Goal: Find specific page/section: Find specific page/section

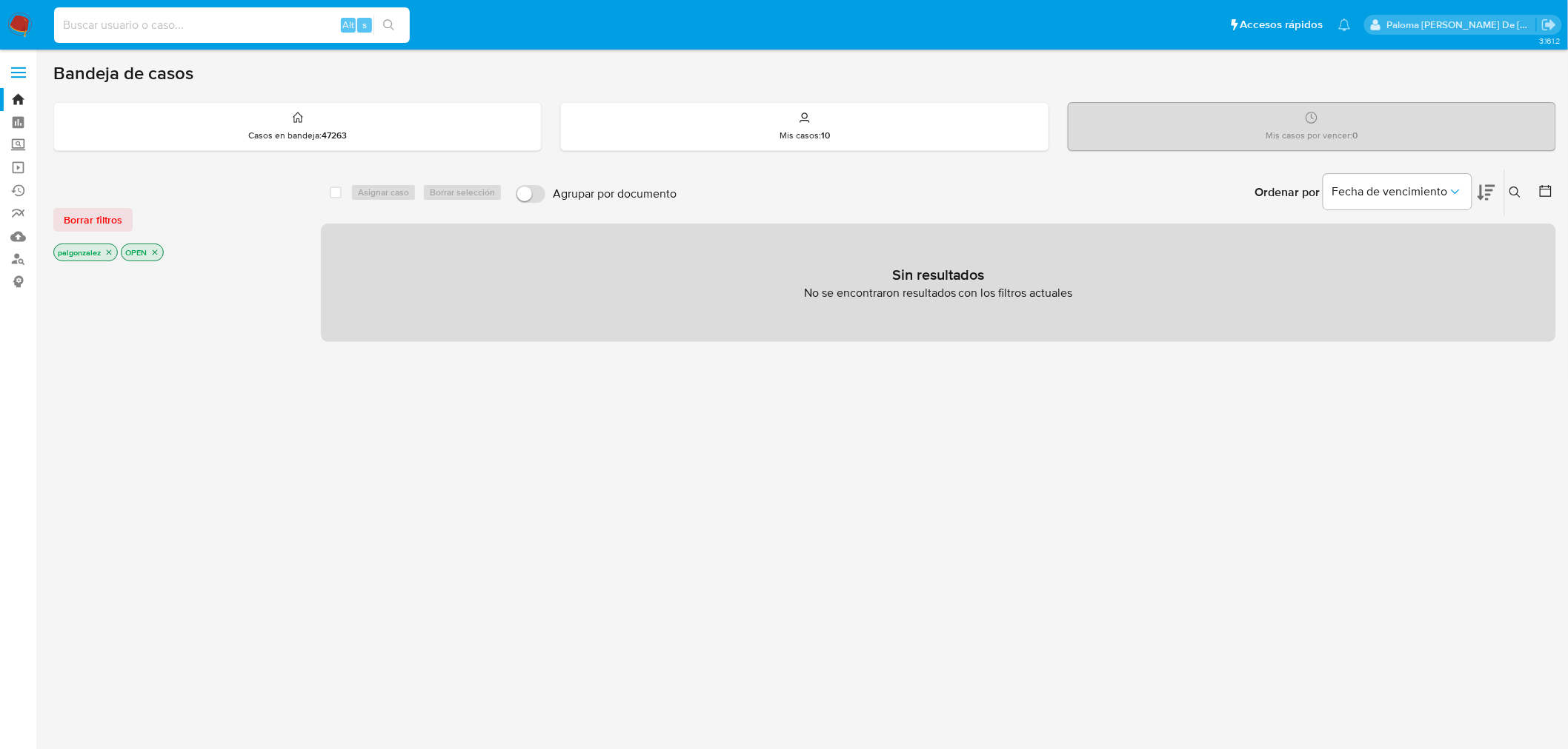
drag, startPoint x: 186, startPoint y: 28, endPoint x: 197, endPoint y: 28, distance: 11.0
click at [187, 28] on input at bounding box center [232, 26] width 356 height 19
paste input "2717857913"
type input "2717857913"
drag, startPoint x: 389, startPoint y: 16, endPoint x: 396, endPoint y: 19, distance: 7.6
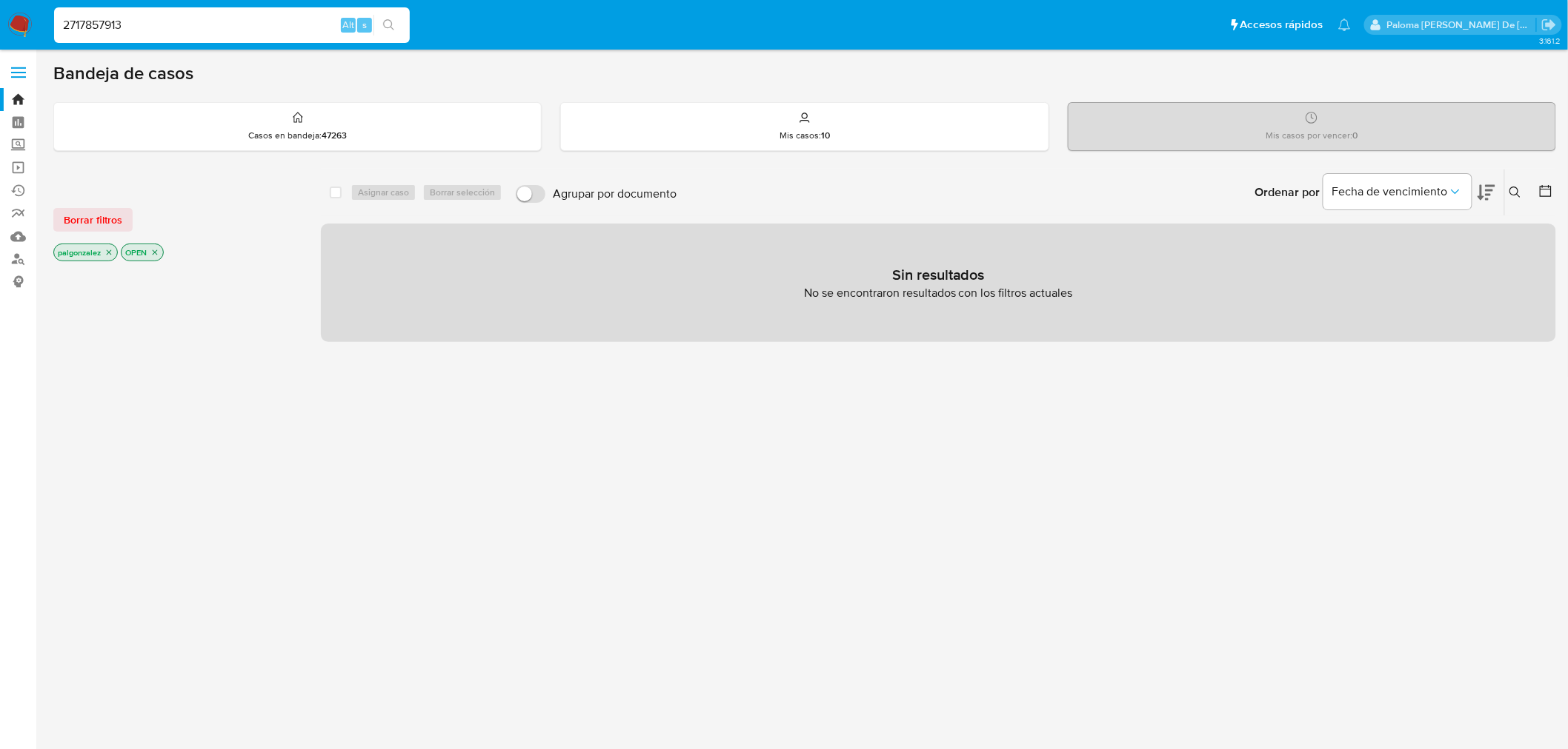
click at [389, 15] on button "search-icon" at bounding box center [388, 25] width 30 height 20
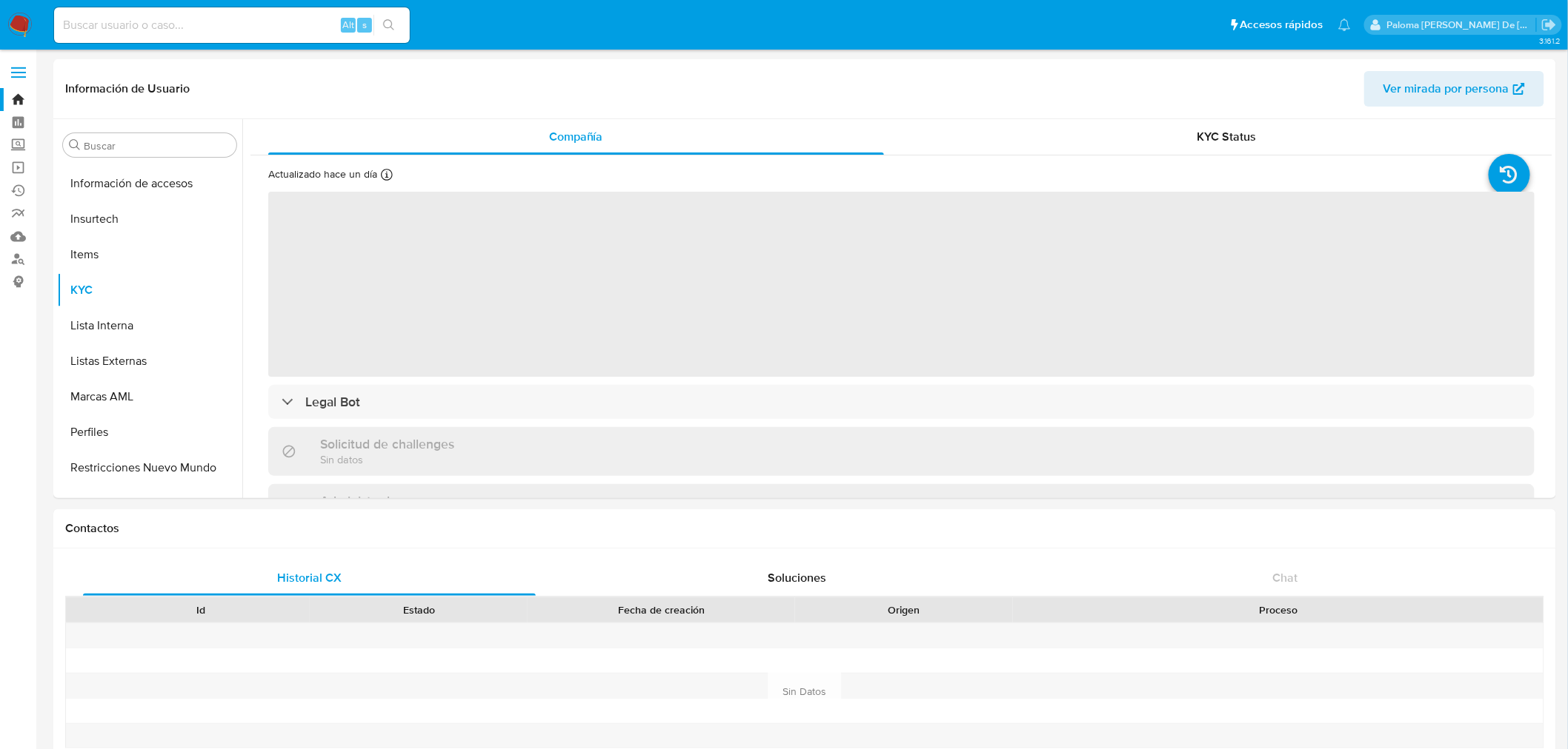
scroll to position [696, 0]
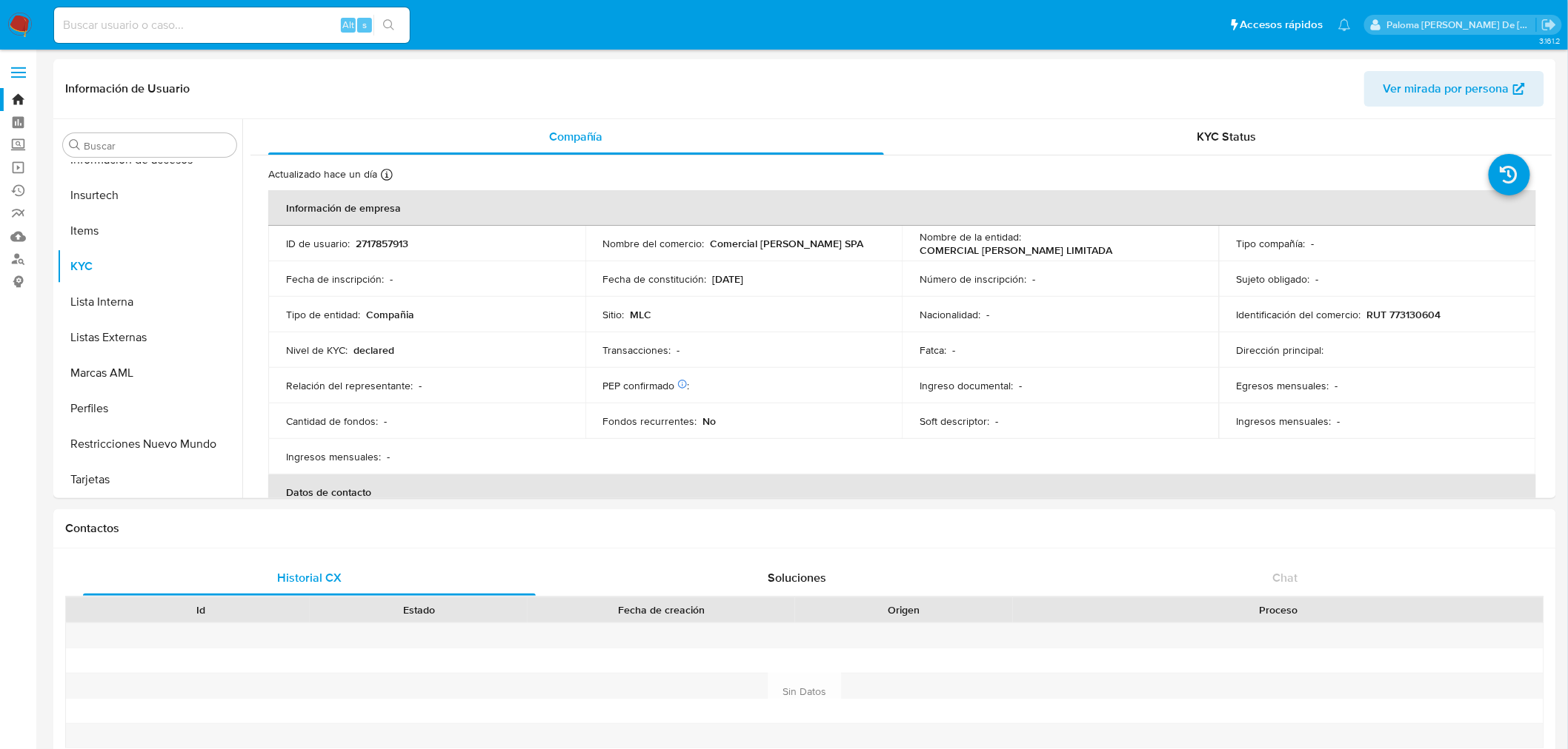
select select "10"
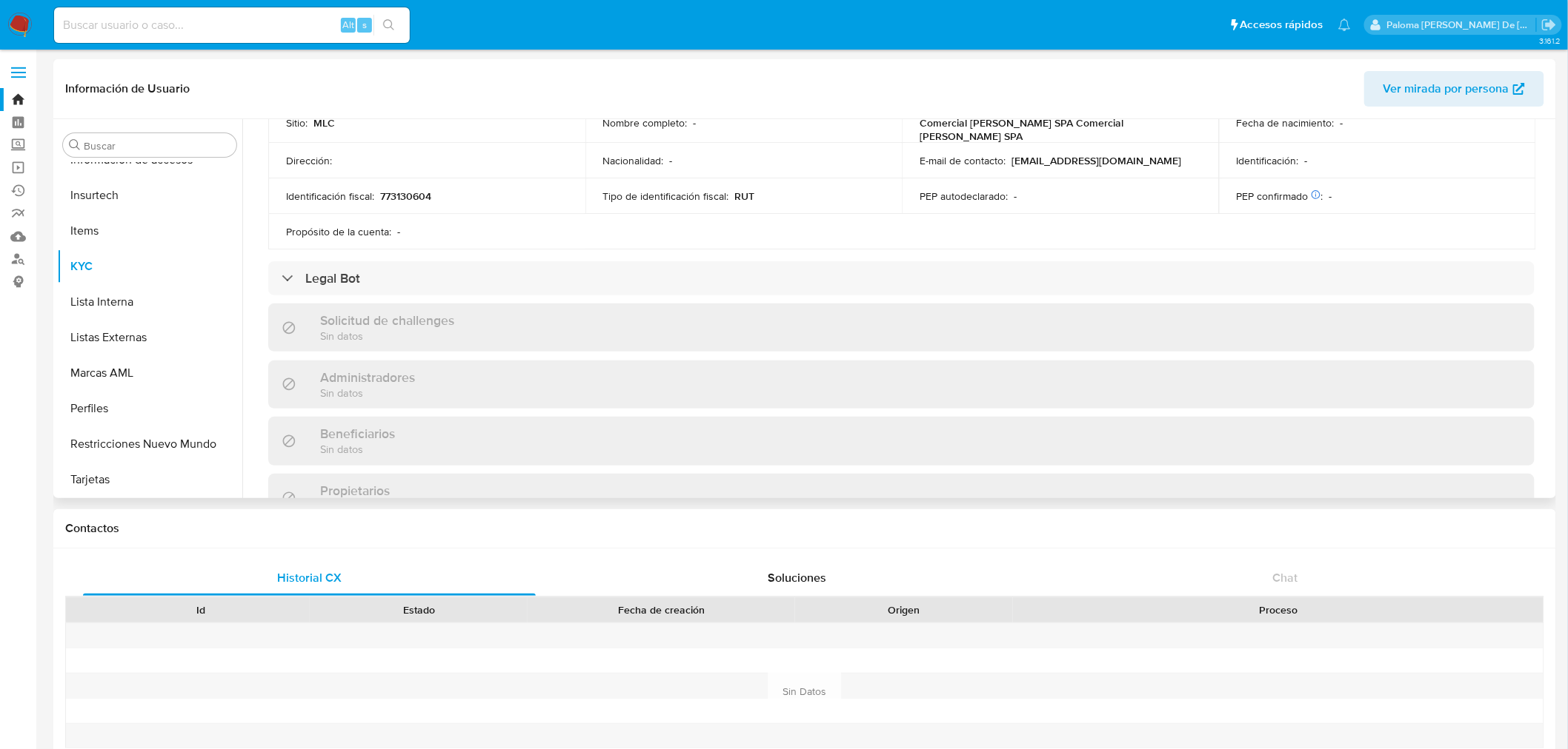
scroll to position [0, 0]
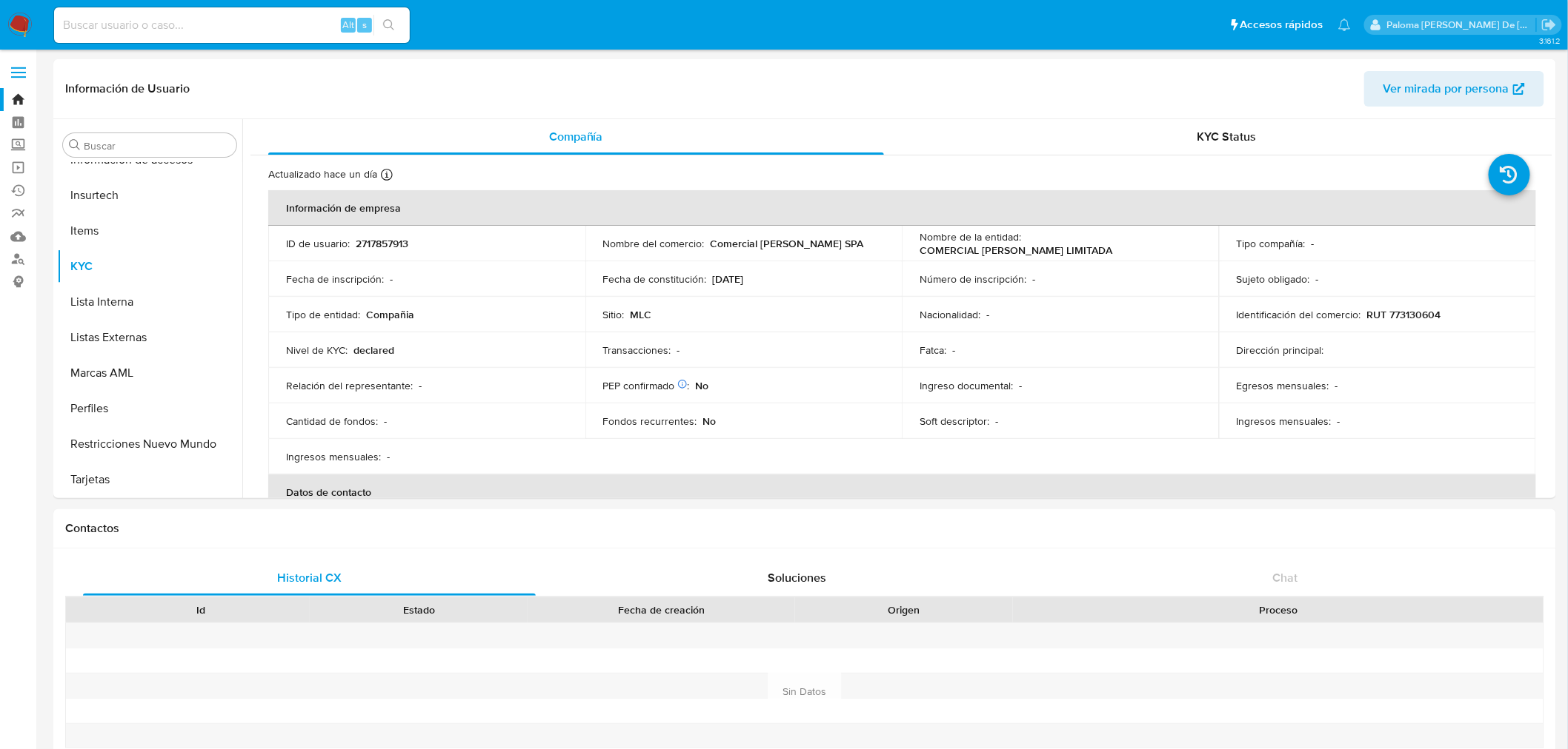
click at [250, 20] on input at bounding box center [232, 26] width 356 height 19
paste input "466511604"
type input "466511604"
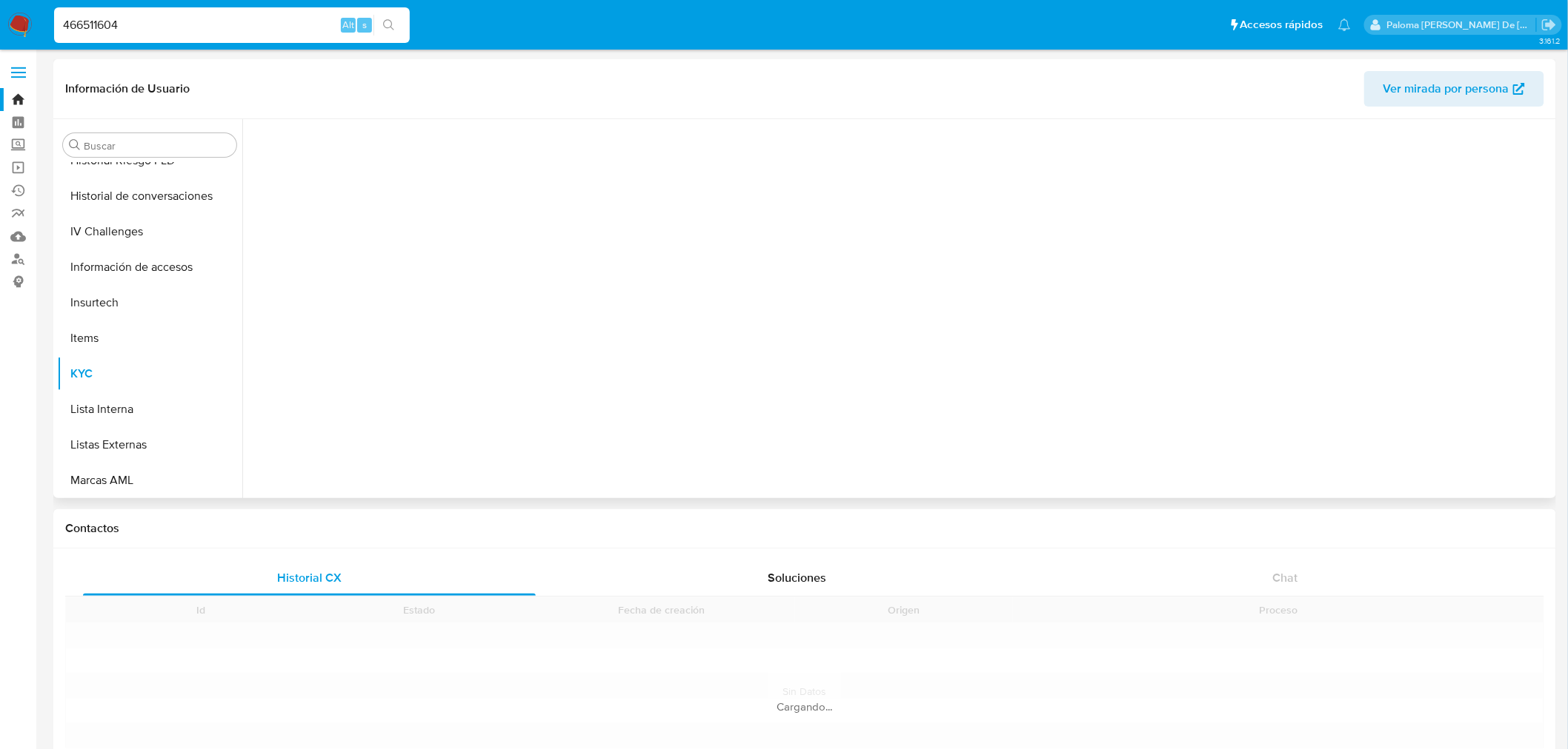
scroll to position [696, 0]
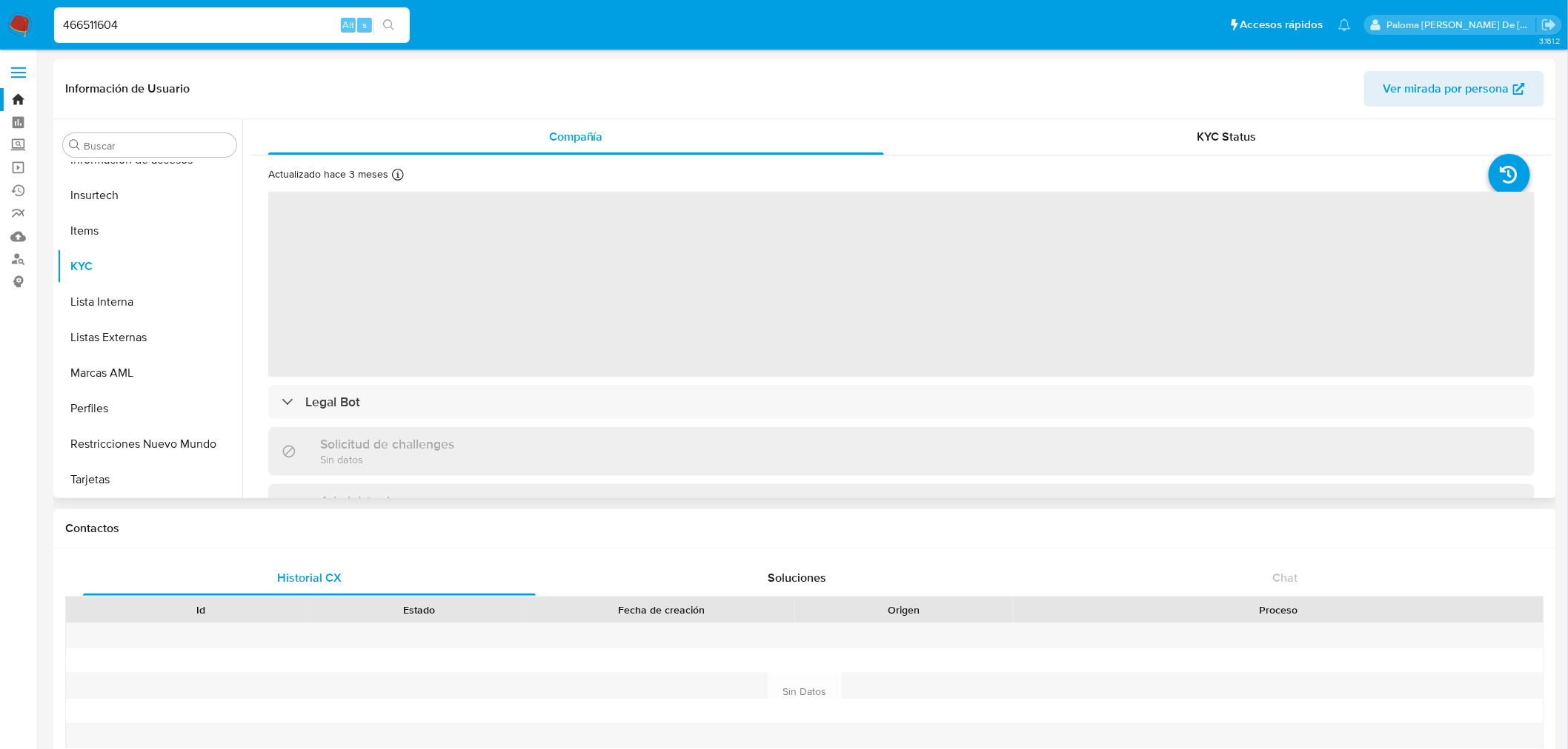
select select "10"
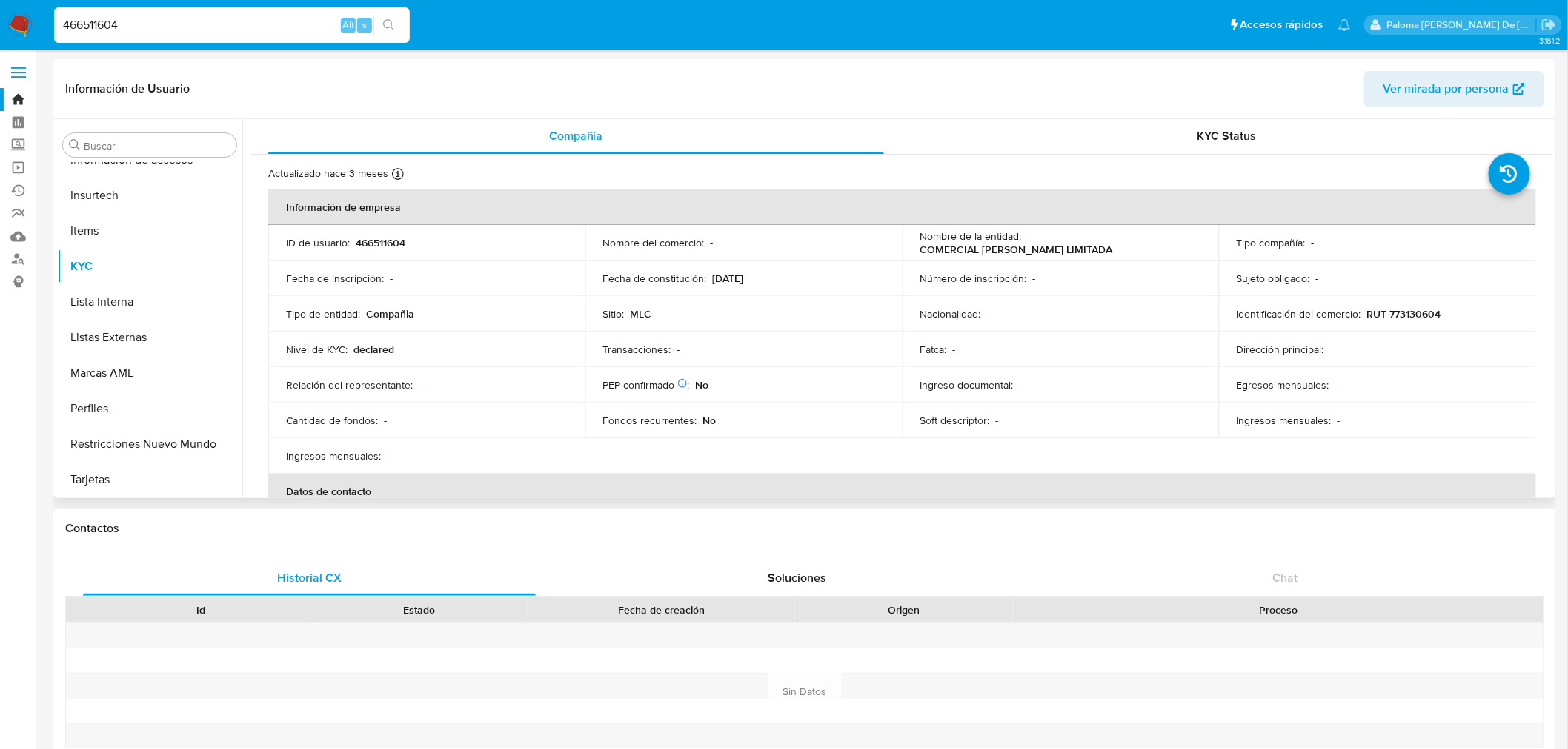
scroll to position [0, 0]
click at [1221, 130] on span "KYC Status" at bounding box center [1226, 136] width 59 height 17
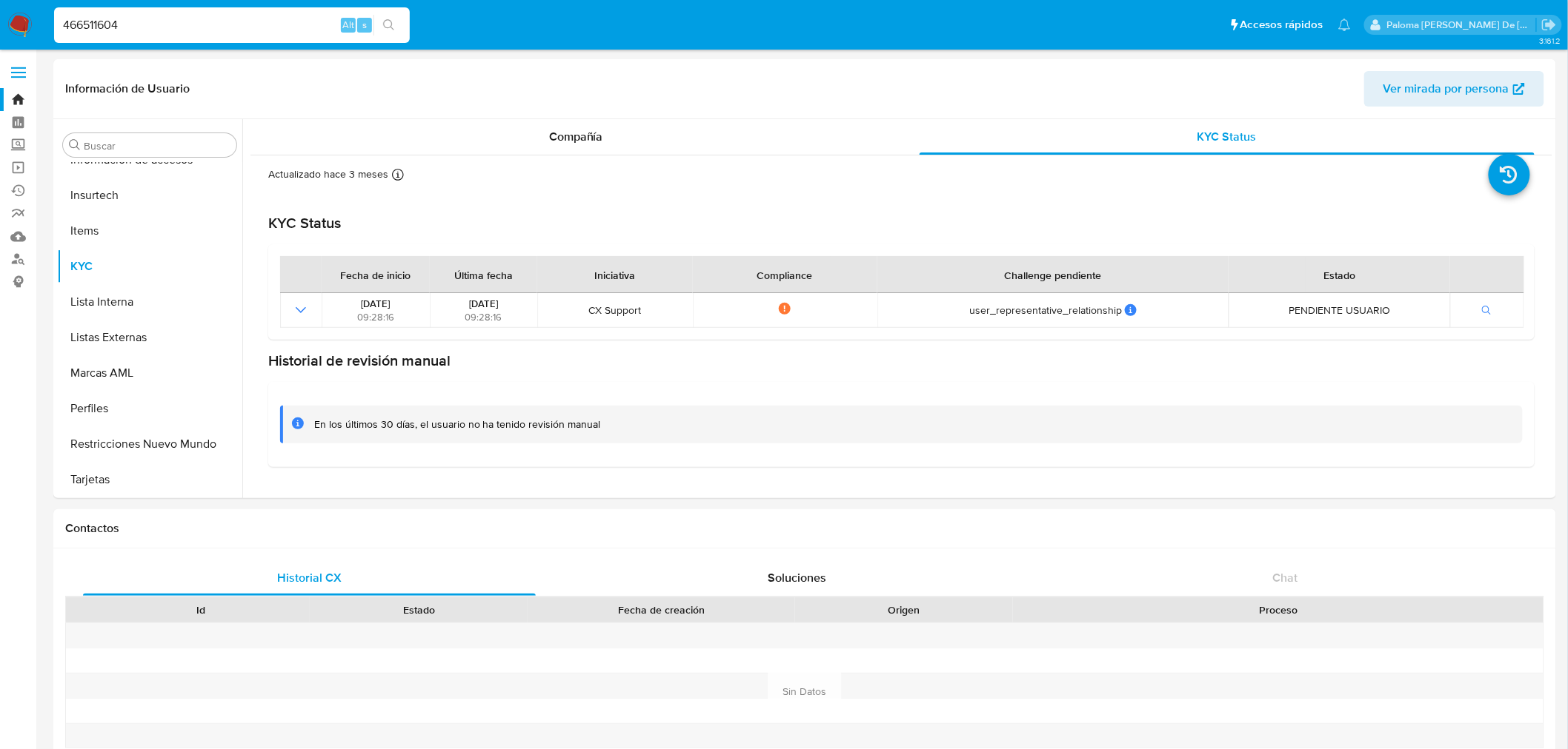
click at [226, 22] on input "466511604" at bounding box center [232, 26] width 356 height 19
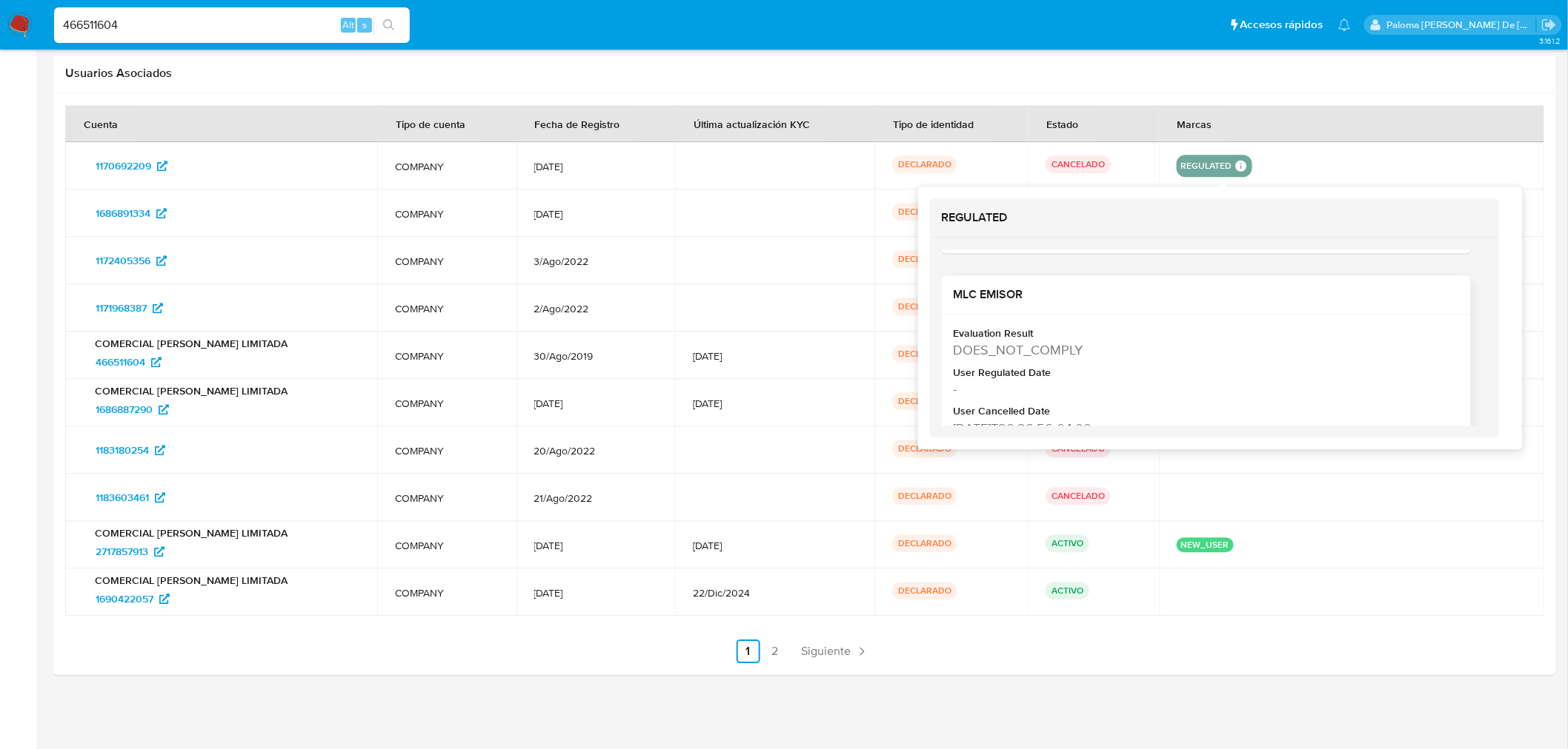
scroll to position [348, 0]
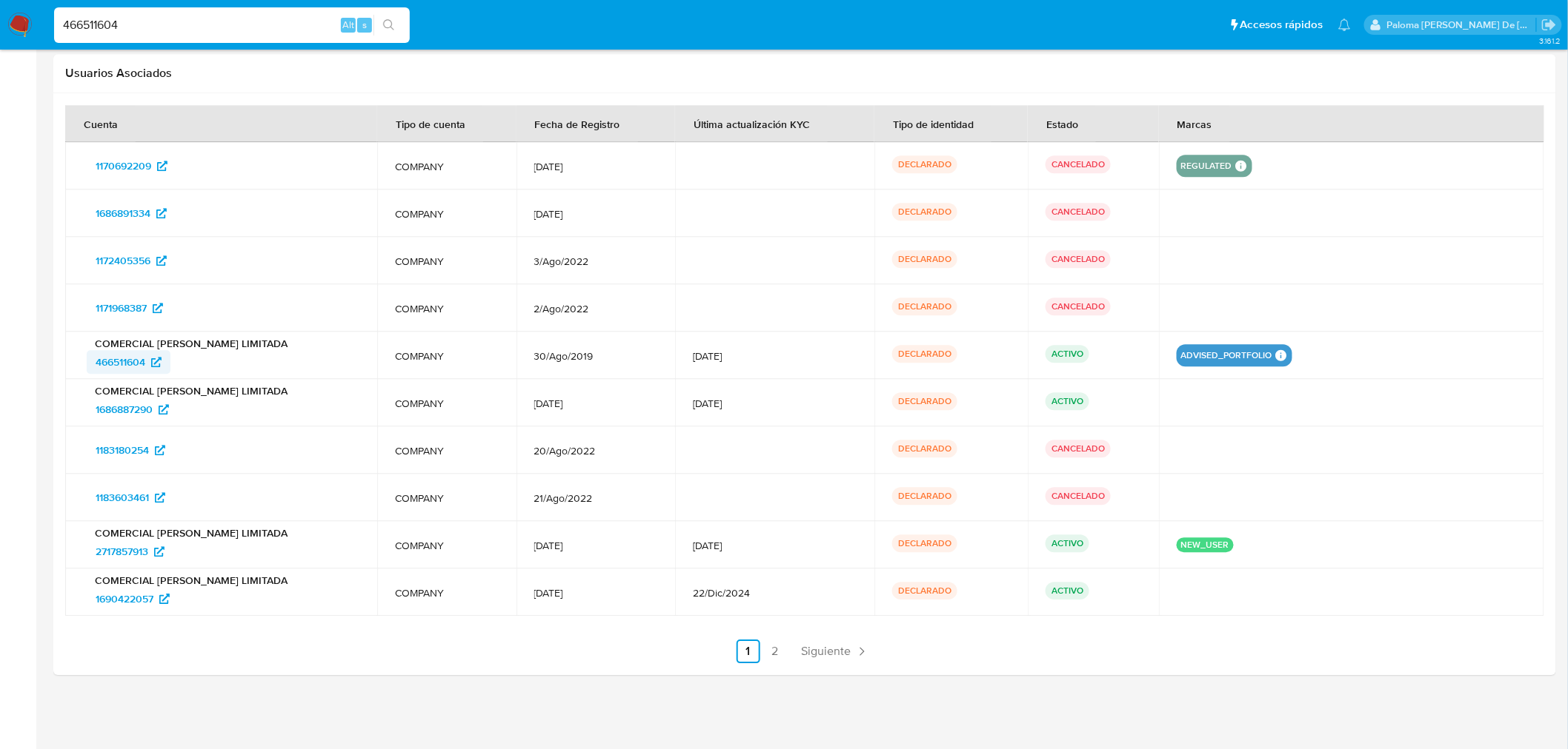
click at [120, 362] on span "466511604" at bounding box center [120, 362] width 50 height 24
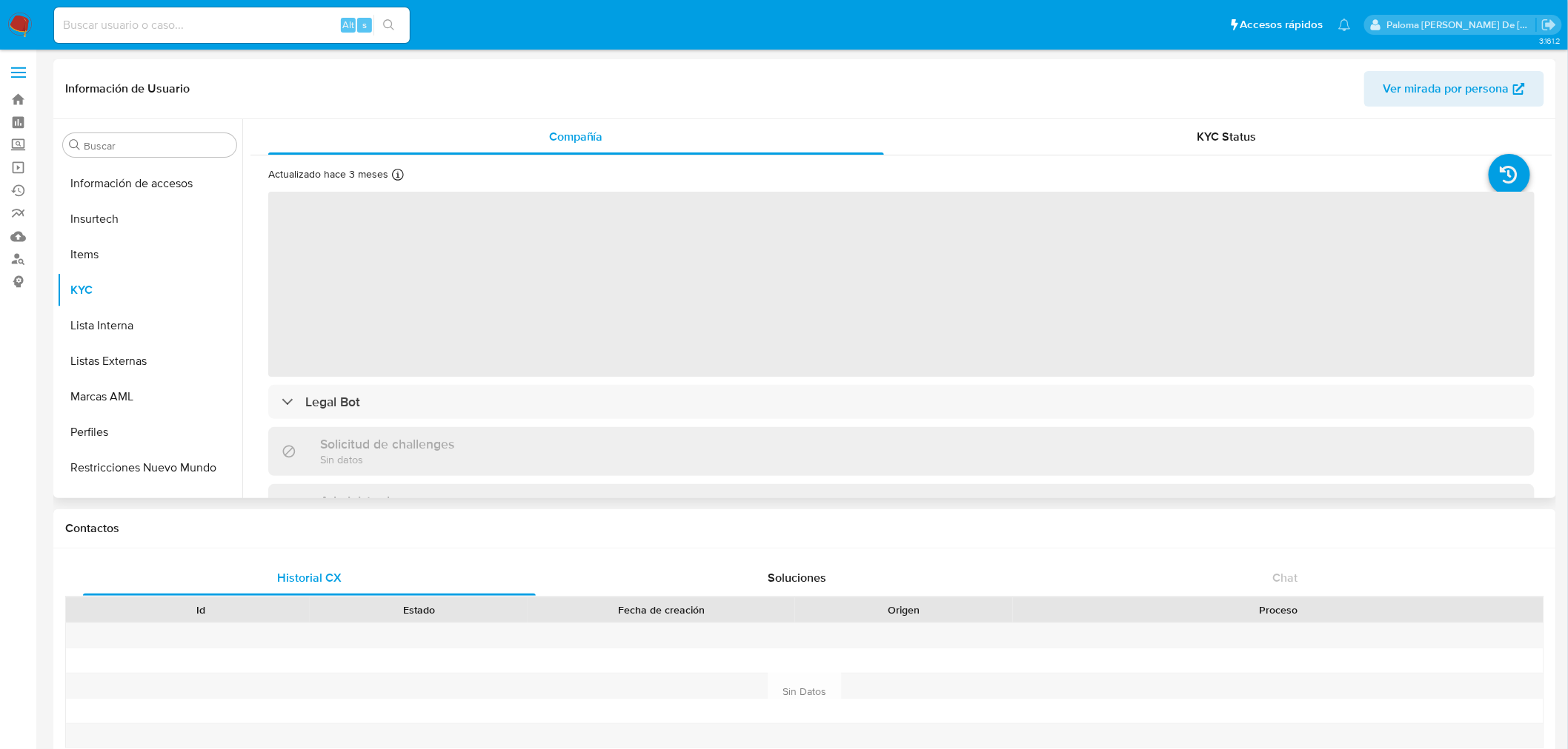
scroll to position [696, 0]
select select "10"
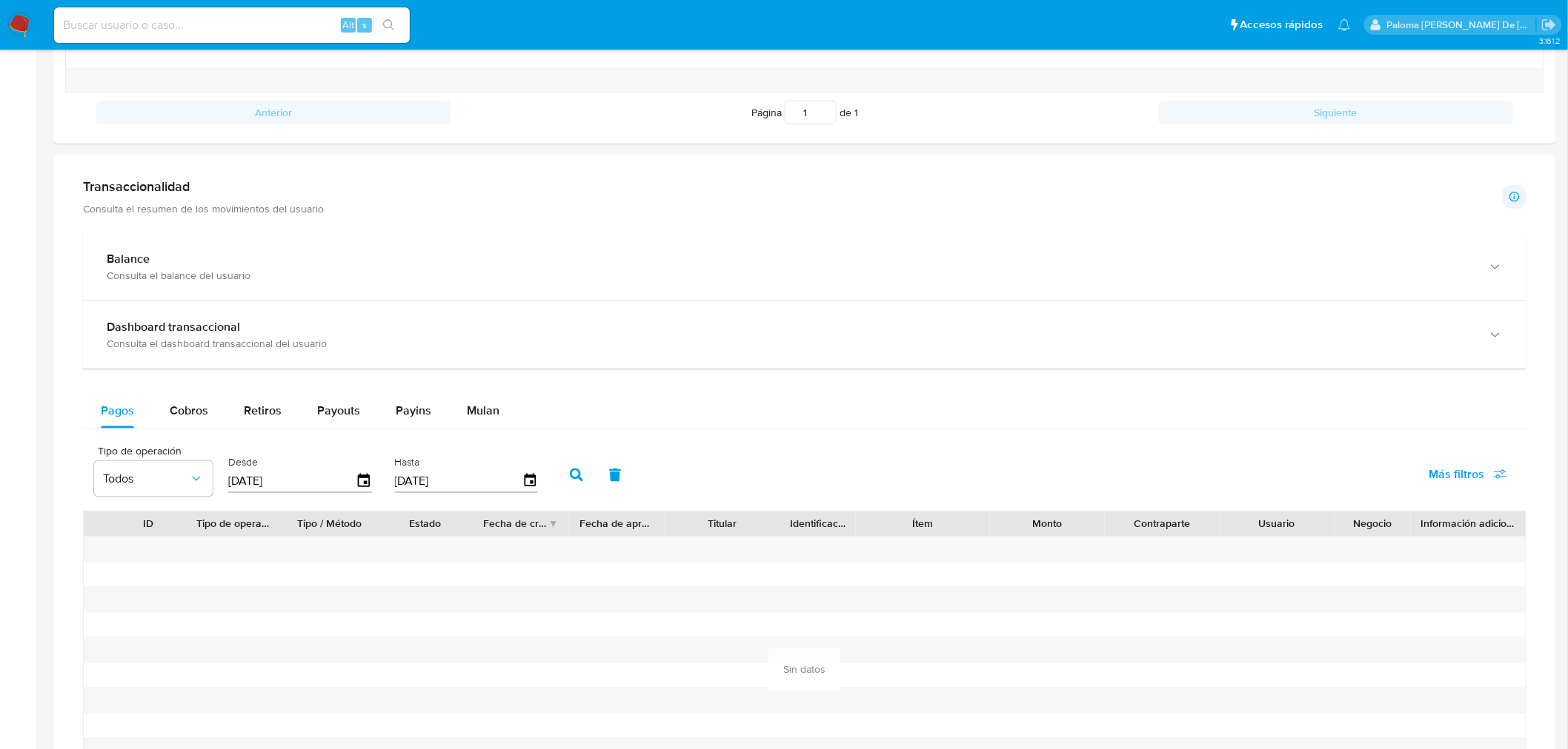
scroll to position [658, 0]
click at [198, 401] on span "Cobros" at bounding box center [189, 408] width 39 height 17
select select "10"
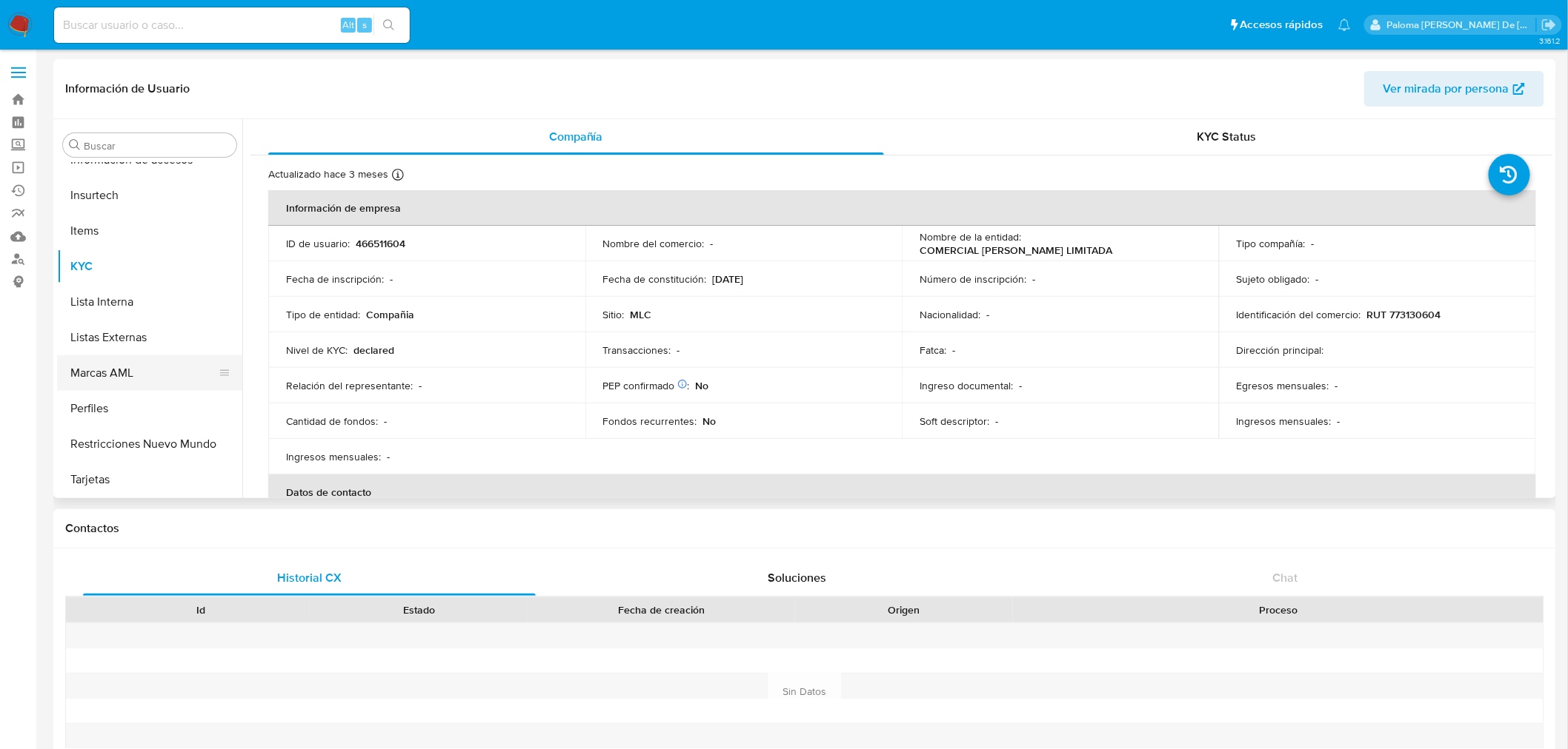
scroll to position [366, 0]
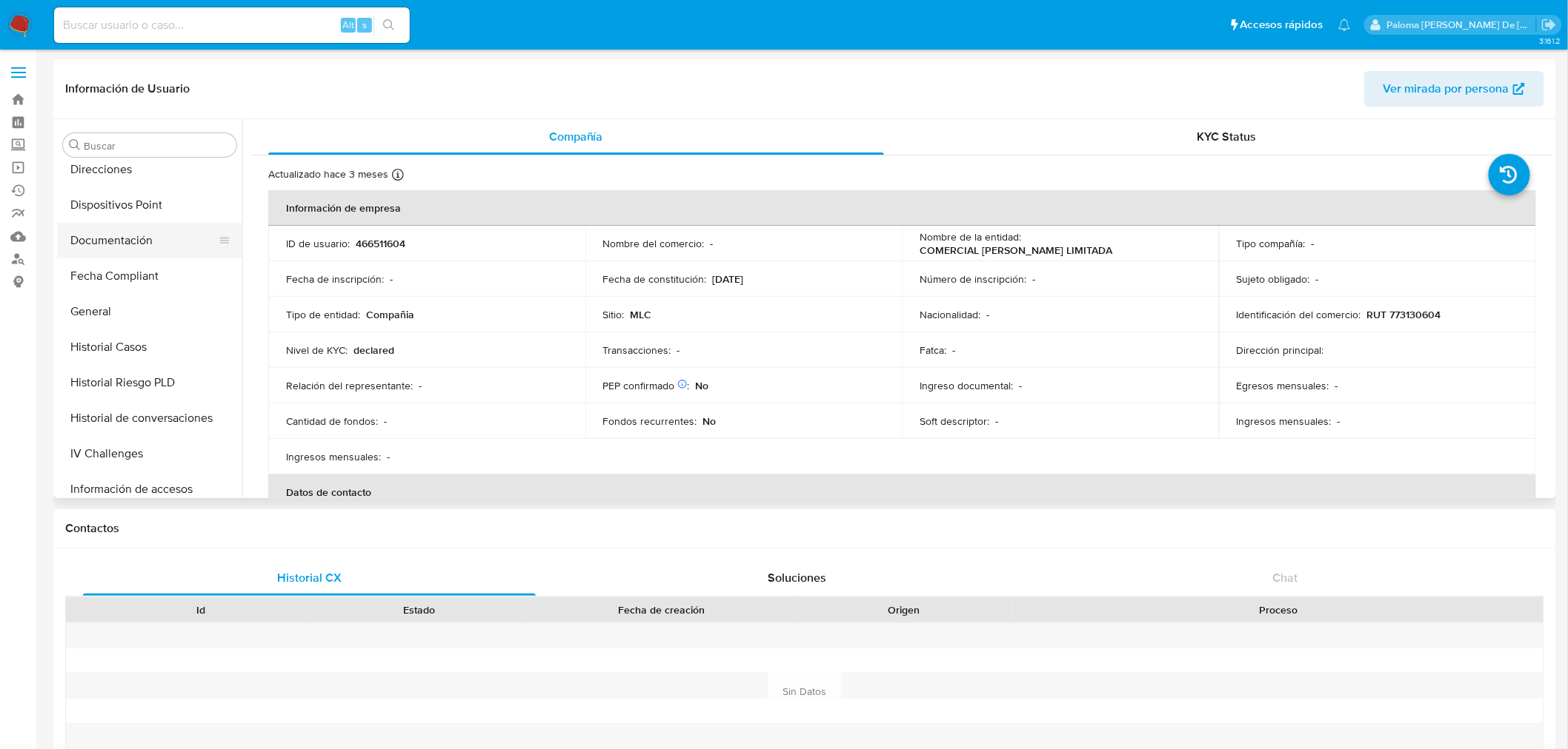
click at [141, 225] on button "Documentación" at bounding box center [143, 241] width 173 height 35
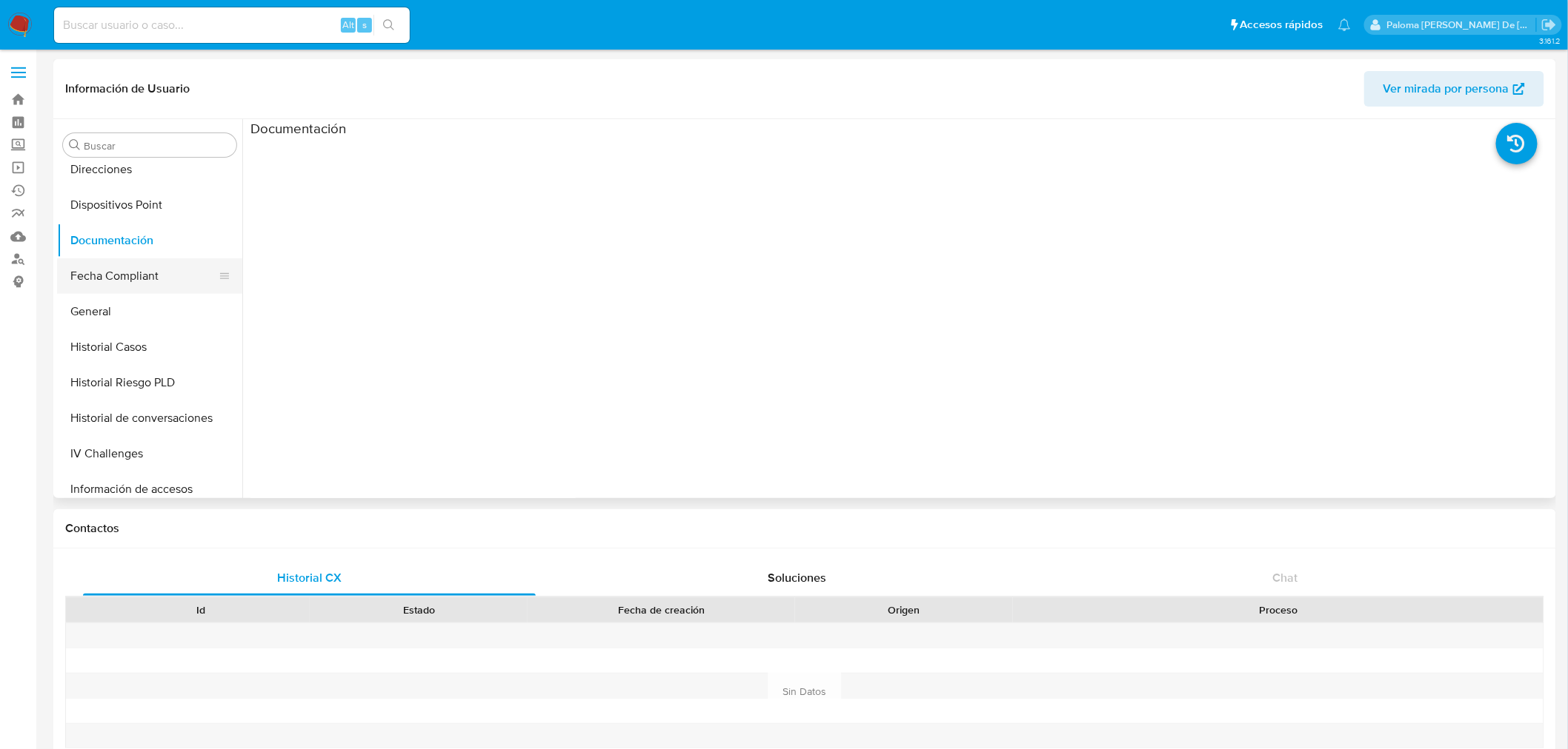
click at [110, 285] on button "Fecha Compliant" at bounding box center [143, 276] width 173 height 35
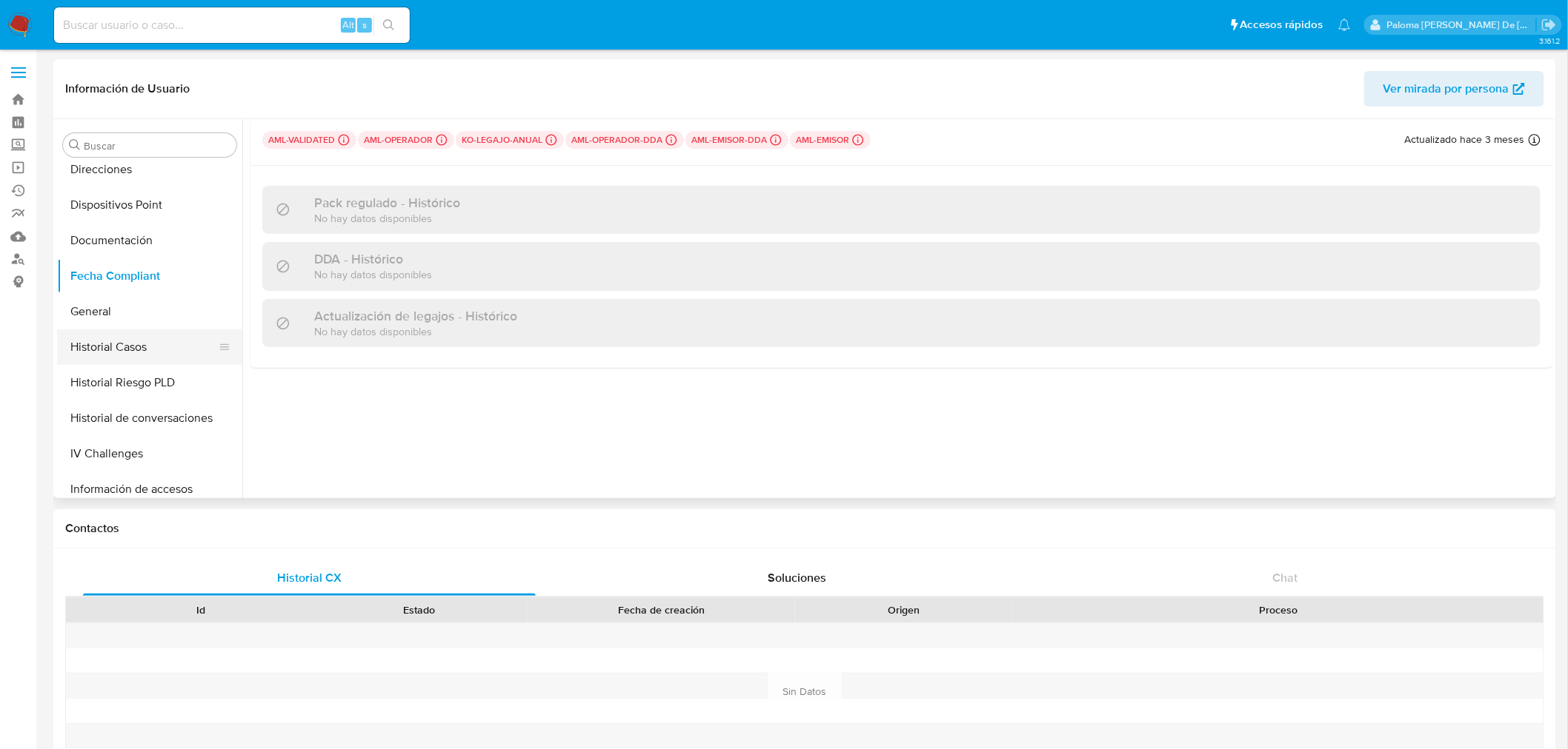
click at [119, 340] on button "Historial Casos" at bounding box center [143, 348] width 173 height 35
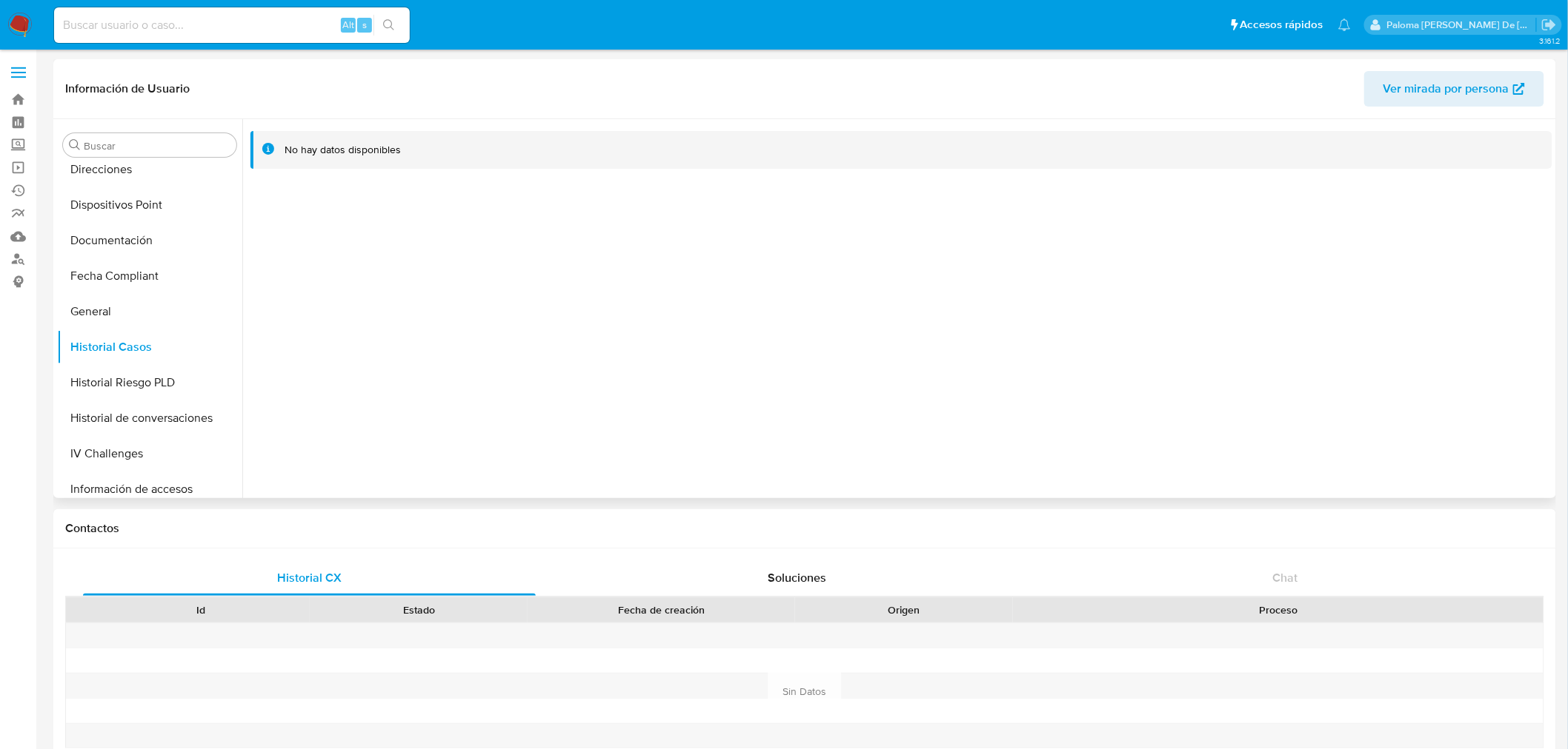
click at [1397, 78] on span "Ver mirada por persona" at bounding box center [1446, 88] width 126 height 35
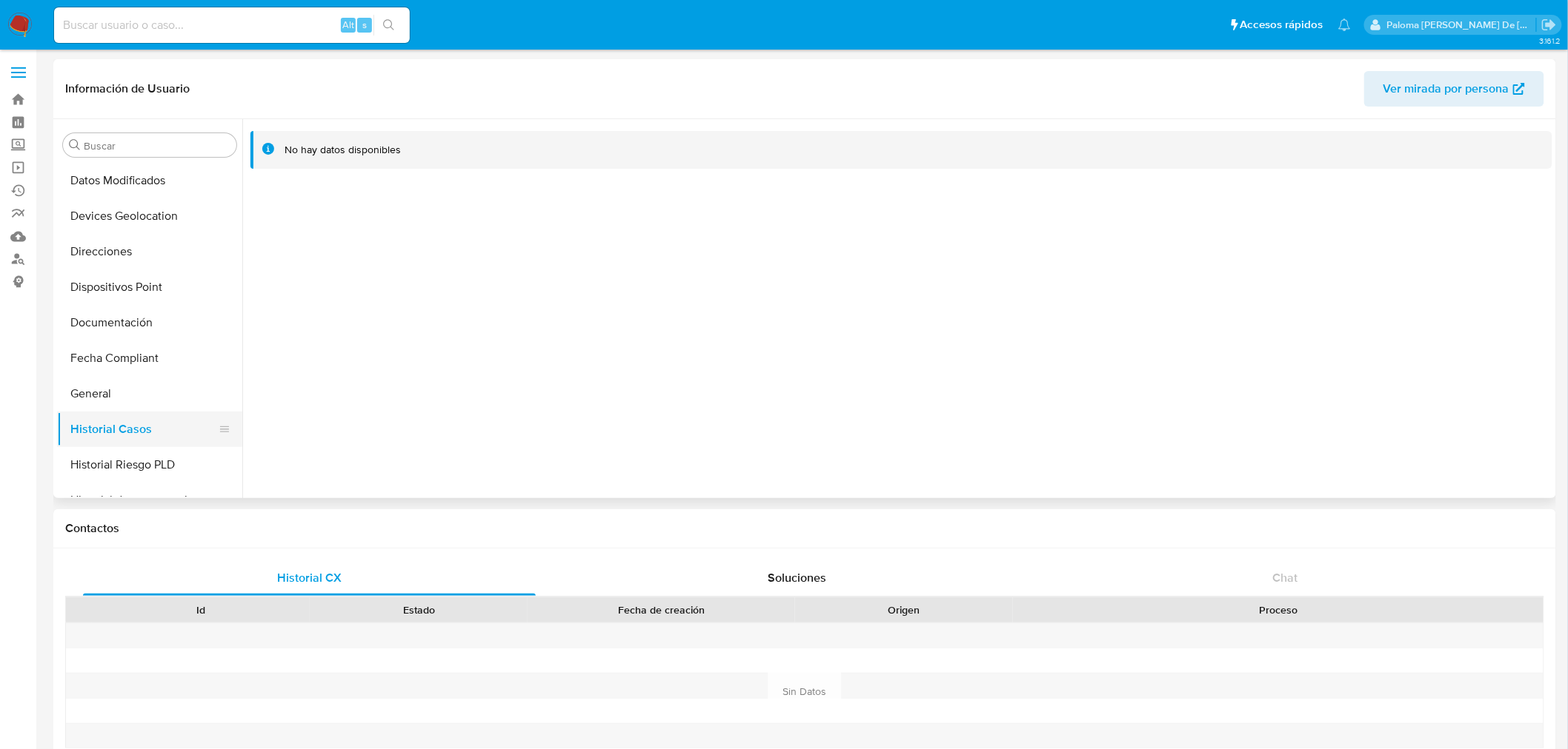
scroll to position [531, 0]
click at [111, 423] on button "KYC" at bounding box center [143, 432] width 173 height 35
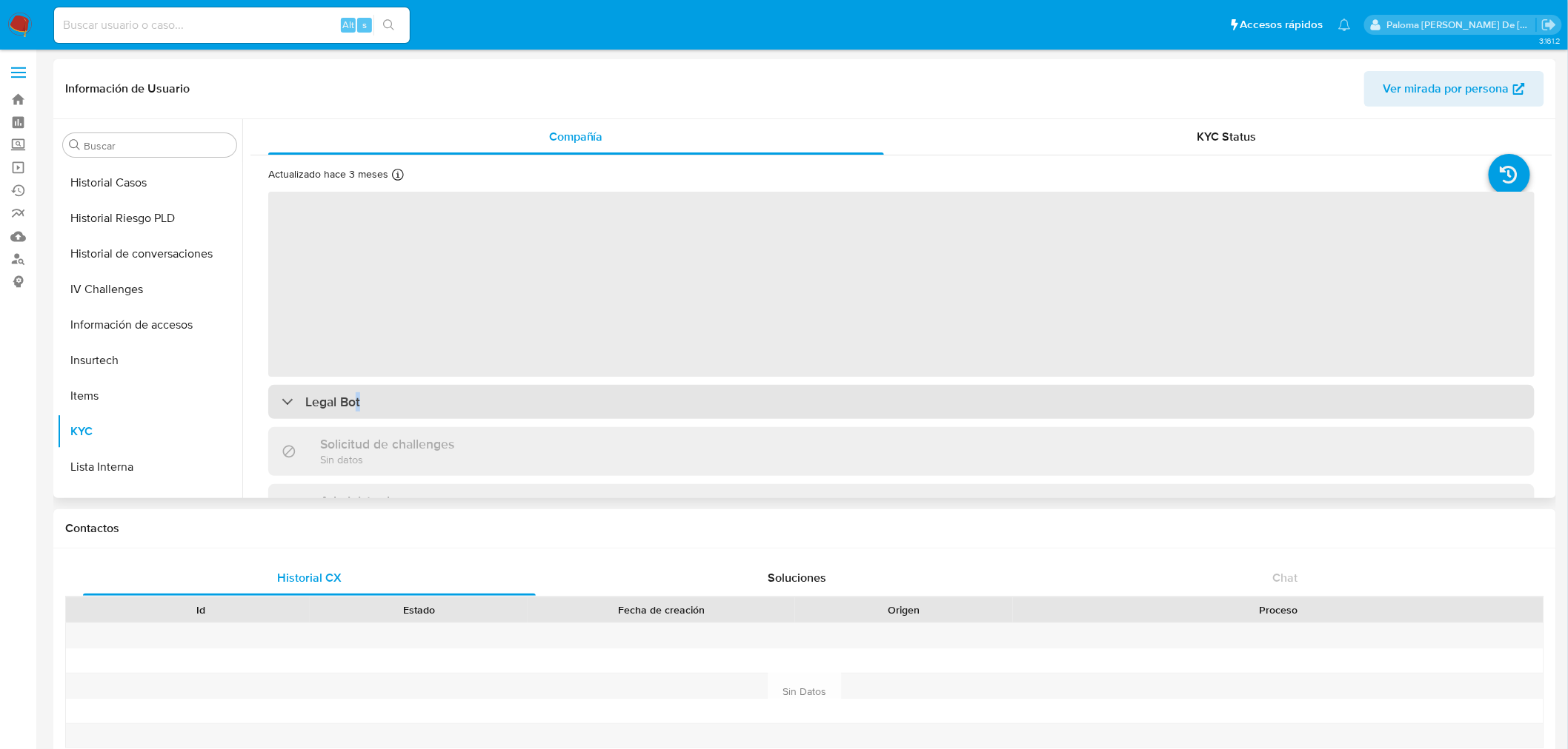
click at [357, 409] on h3 "Legal Bot" at bounding box center [333, 401] width 55 height 16
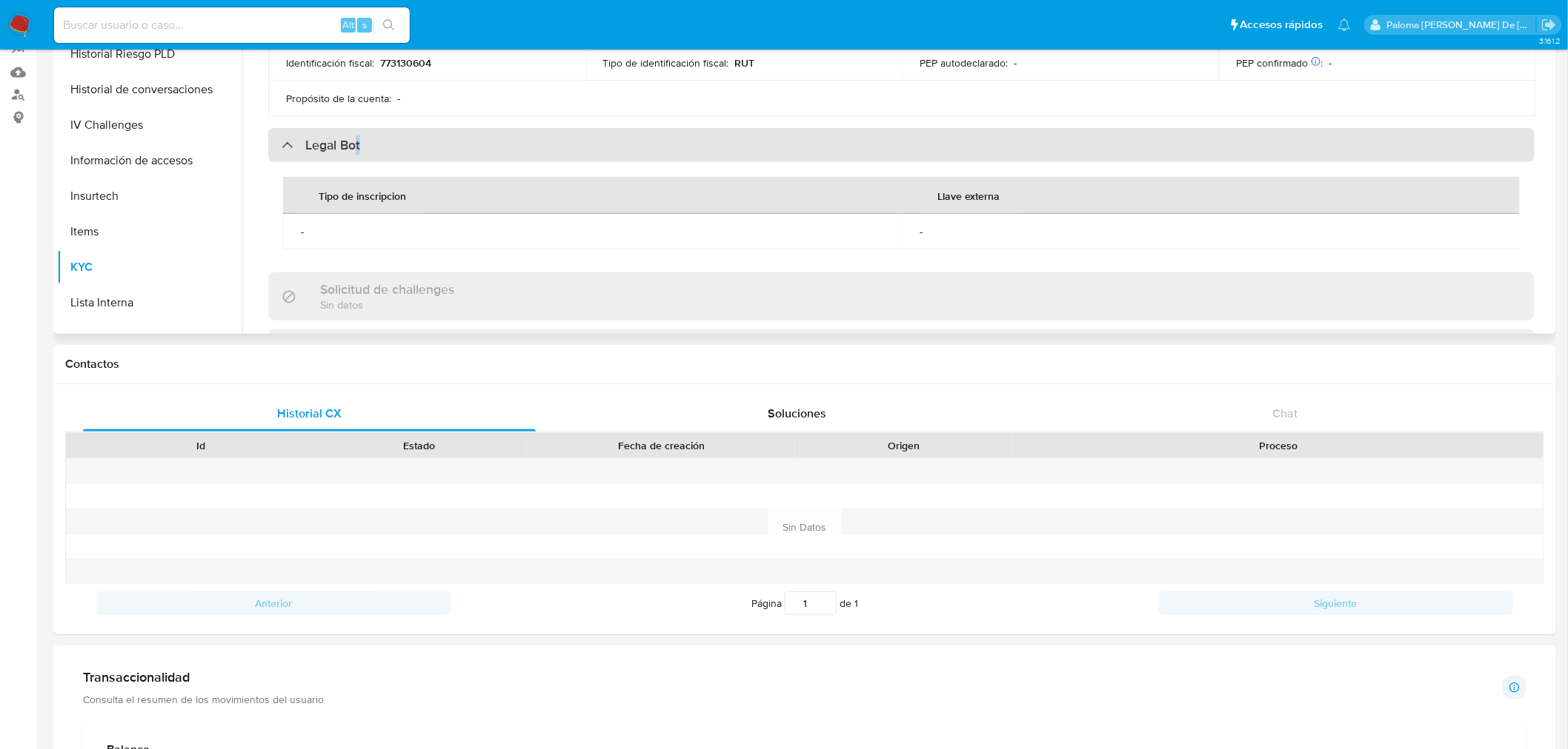
scroll to position [511, 0]
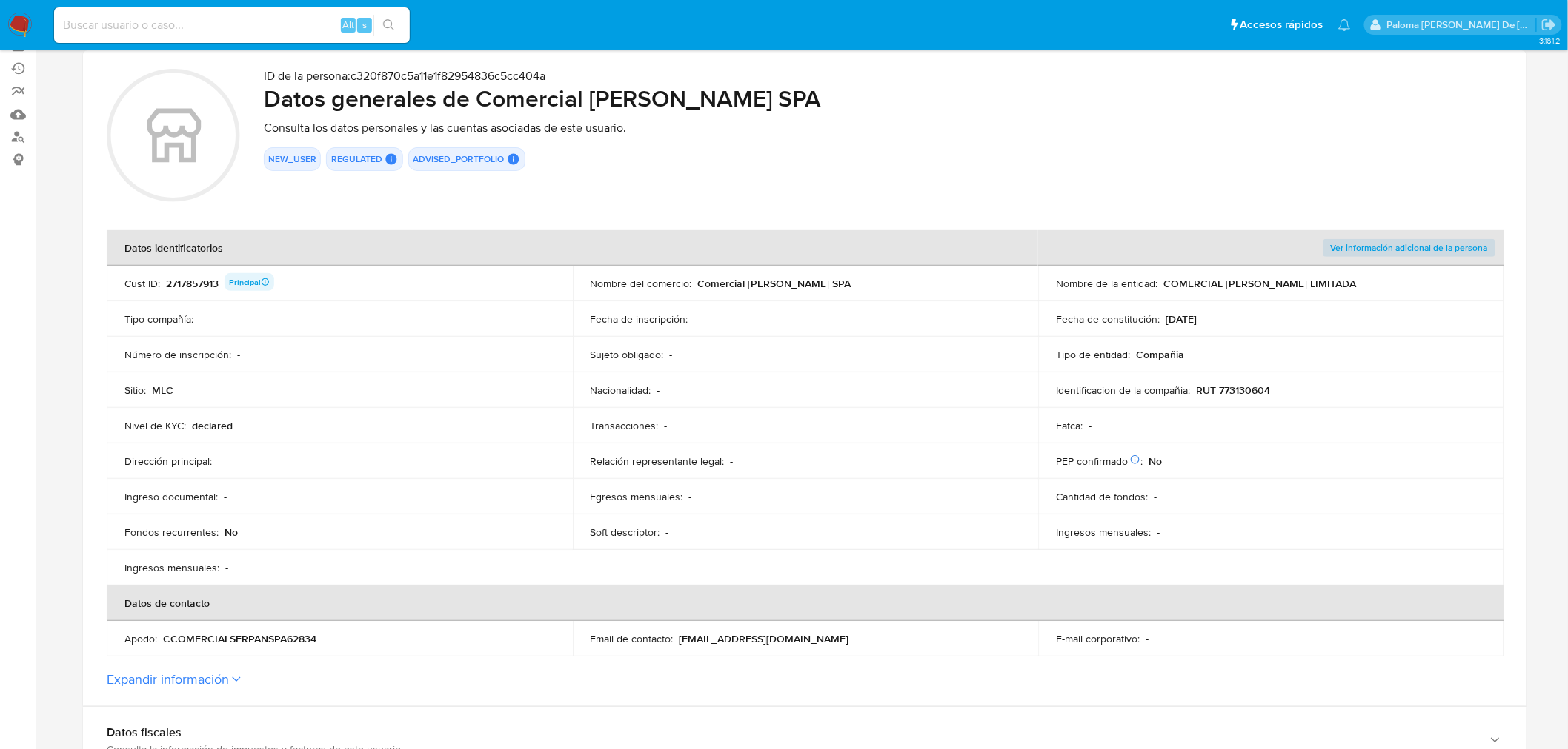
scroll to position [329, 0]
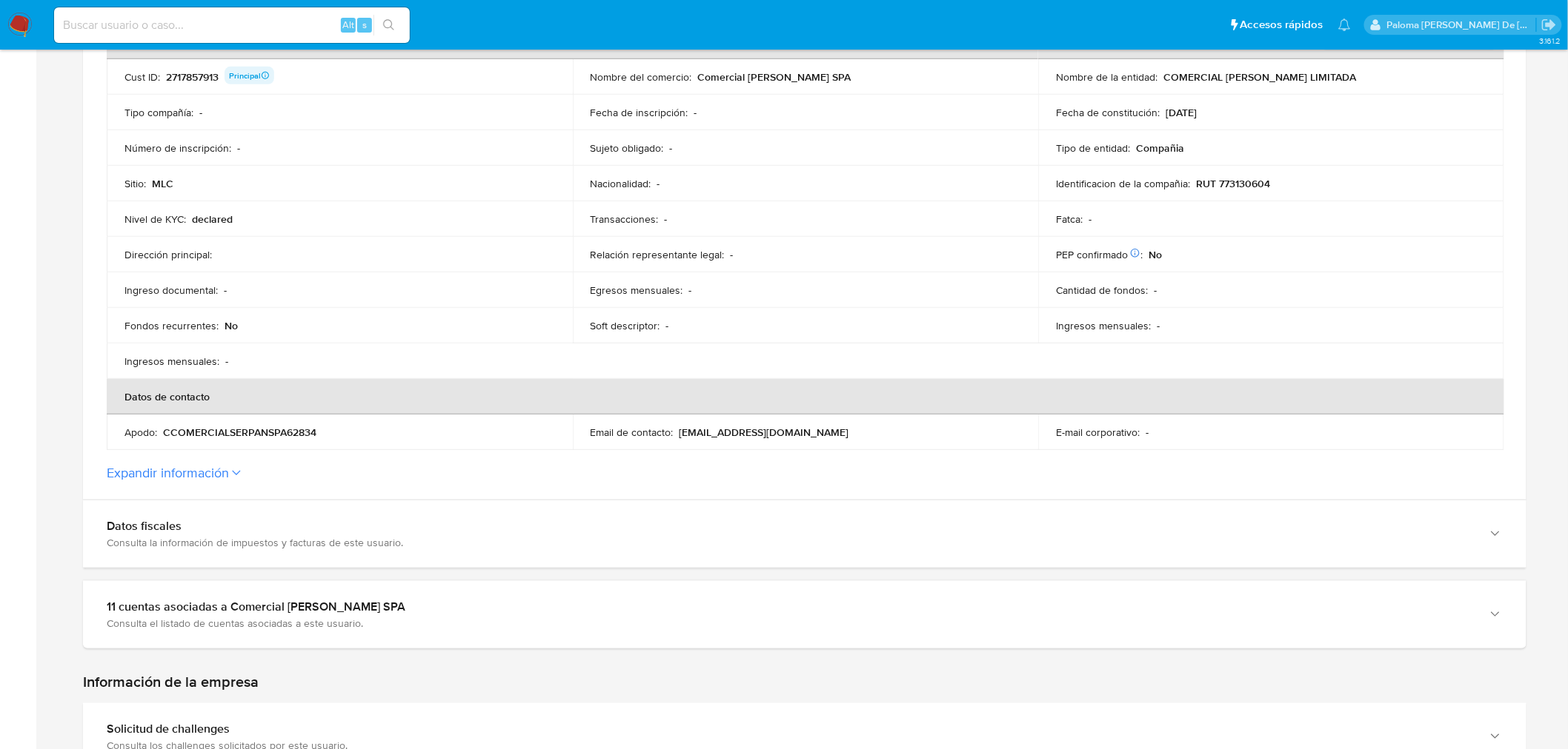
click at [201, 471] on button "Expandir información" at bounding box center [168, 473] width 122 height 16
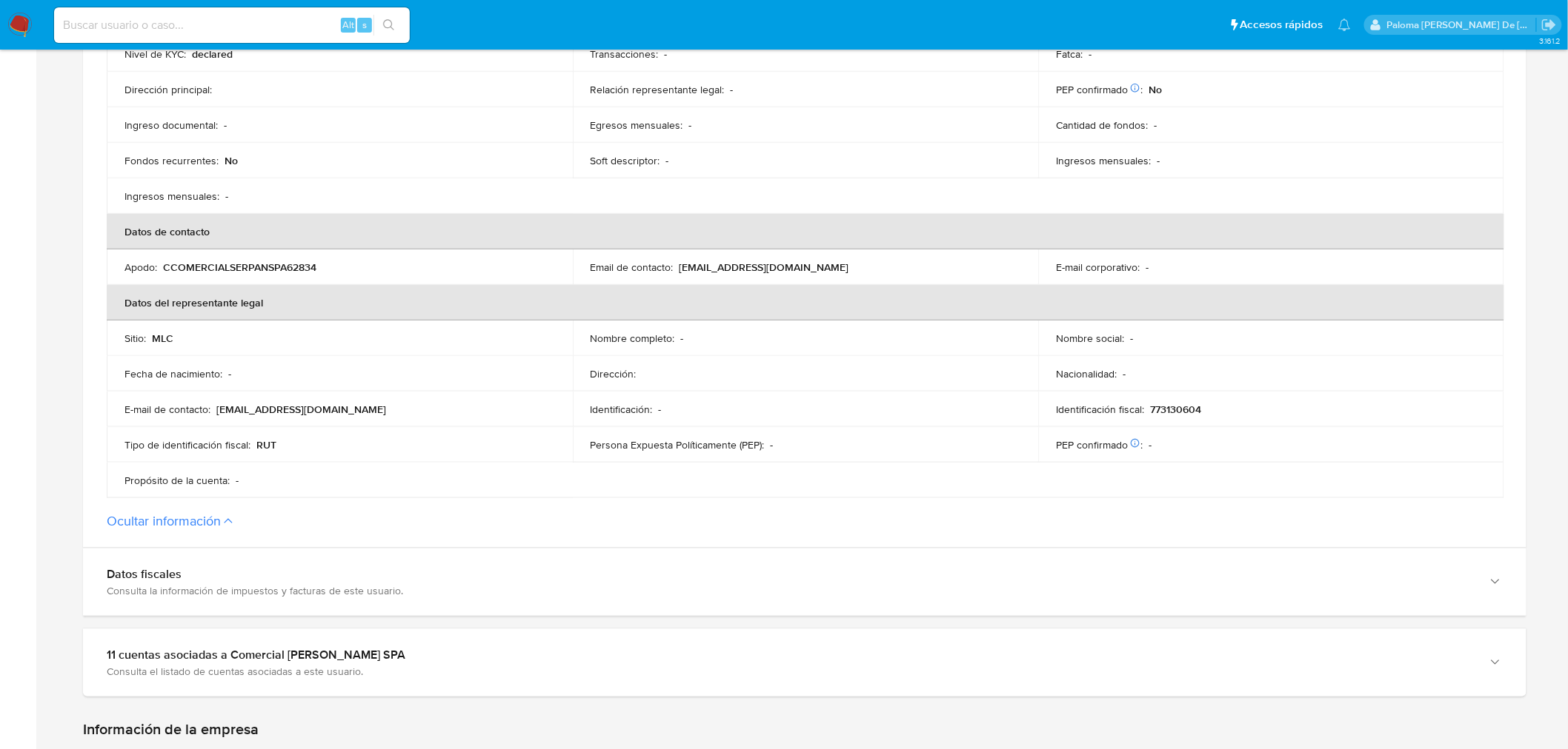
scroll to position [576, 0]
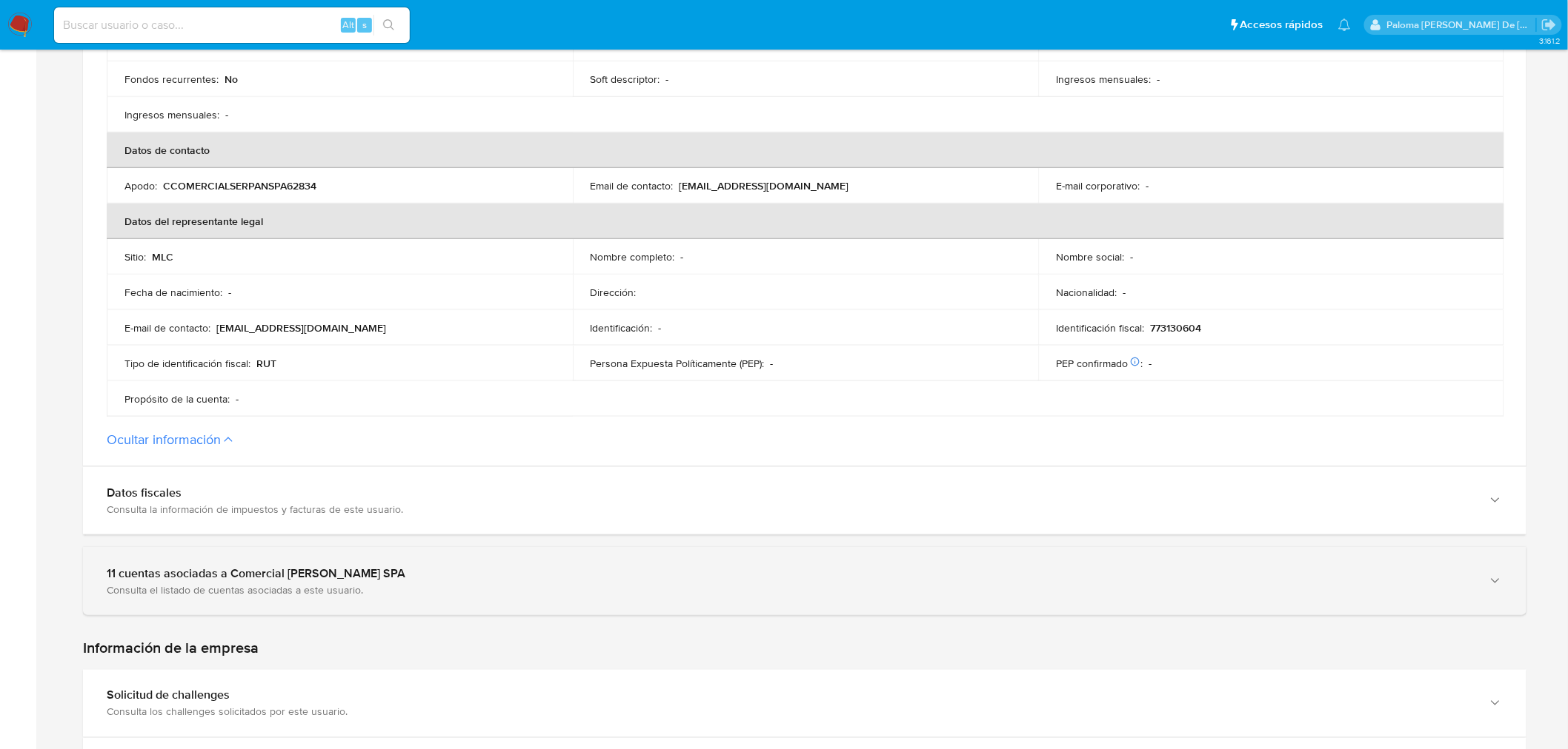
click at [452, 579] on div "11 cuentas asociadas a Comercial Serpan SPA" at bounding box center [790, 574] width 1366 height 15
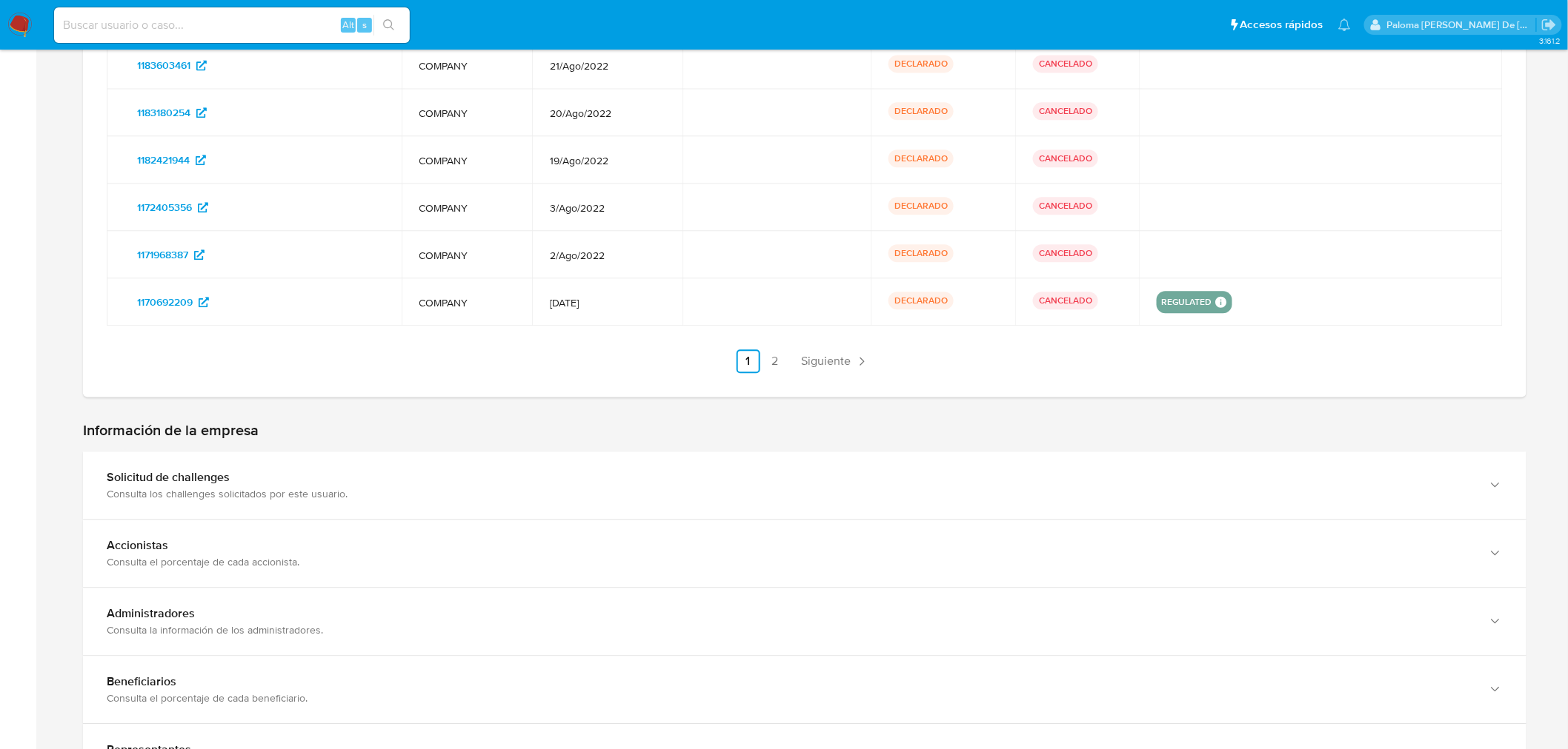
scroll to position [1646, 0]
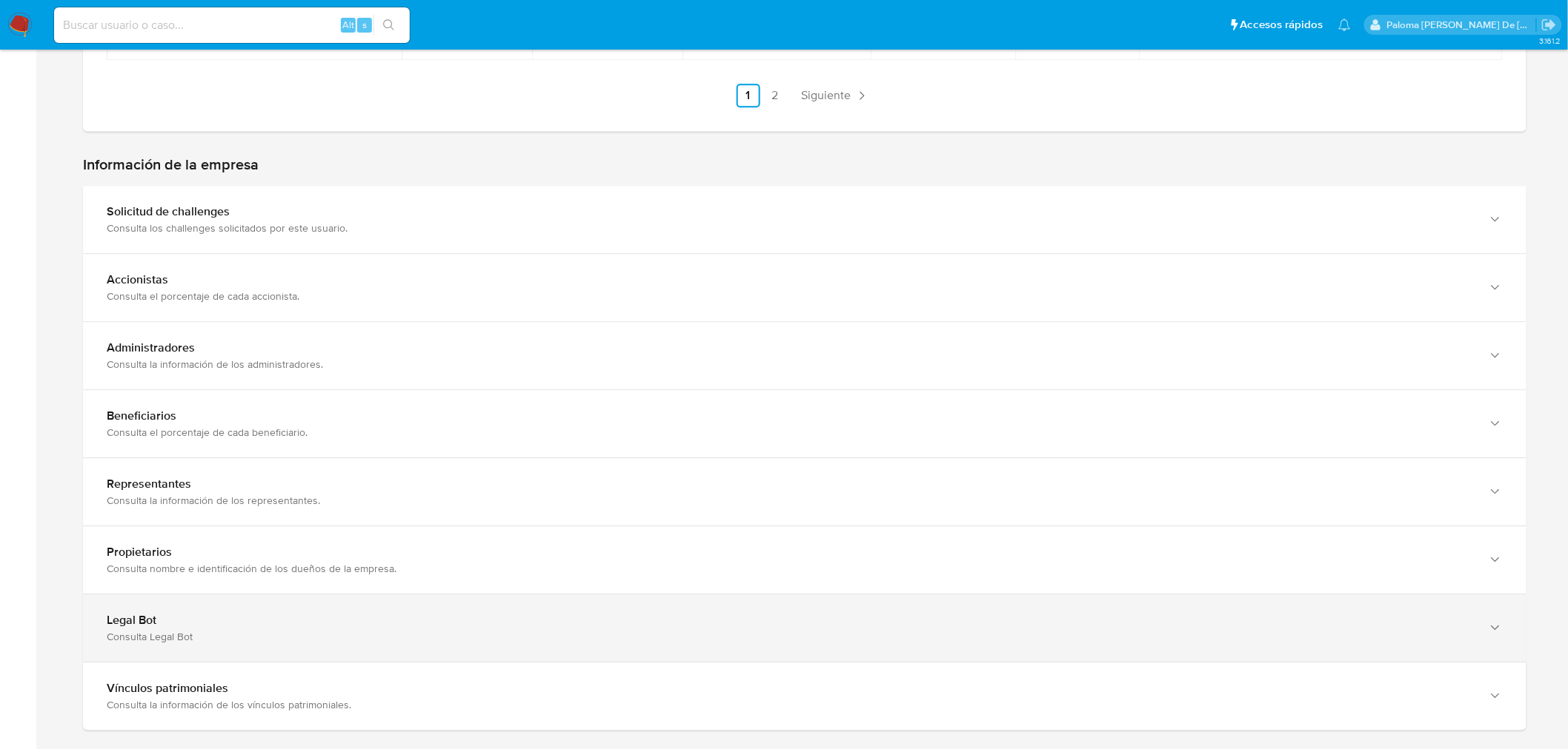
click at [196, 633] on div "Consulta Legal Bot" at bounding box center [790, 637] width 1366 height 13
